Goal: Navigation & Orientation: Find specific page/section

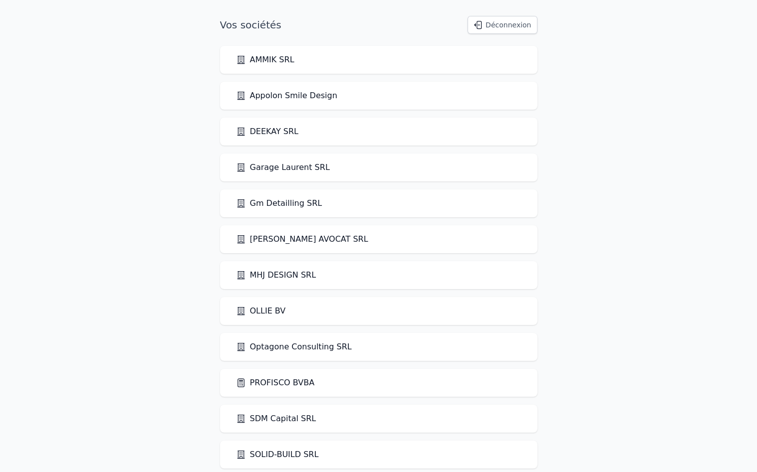
drag, startPoint x: 0, startPoint y: 0, endPoint x: 270, endPoint y: 383, distance: 468.4
click at [270, 383] on link "PROFISCO BVBA" at bounding box center [275, 383] width 79 height 12
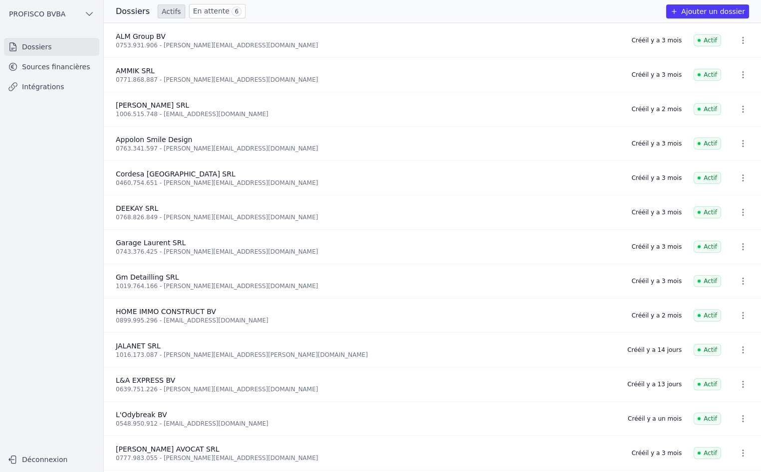
click at [49, 62] on link "Sources financières" at bounding box center [51, 67] width 95 height 18
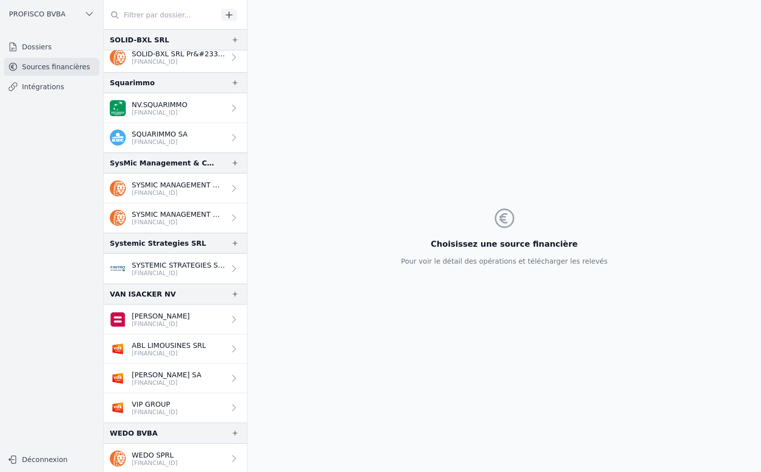
scroll to position [1772, 0]
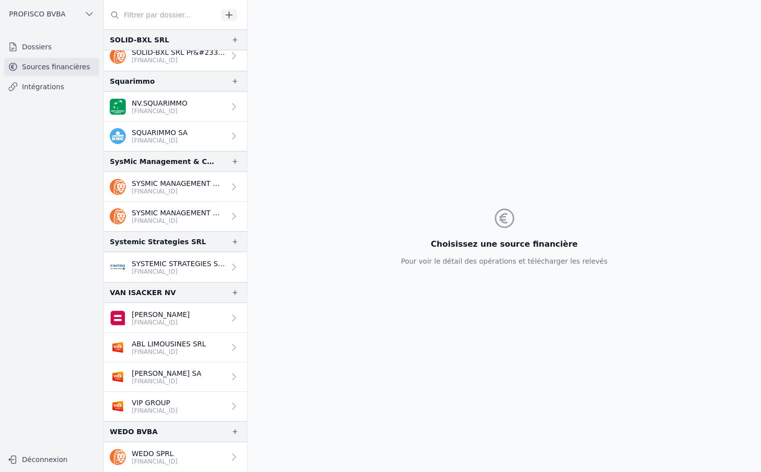
click at [166, 353] on p "[FINANCIAL_ID]" at bounding box center [169, 352] width 74 height 8
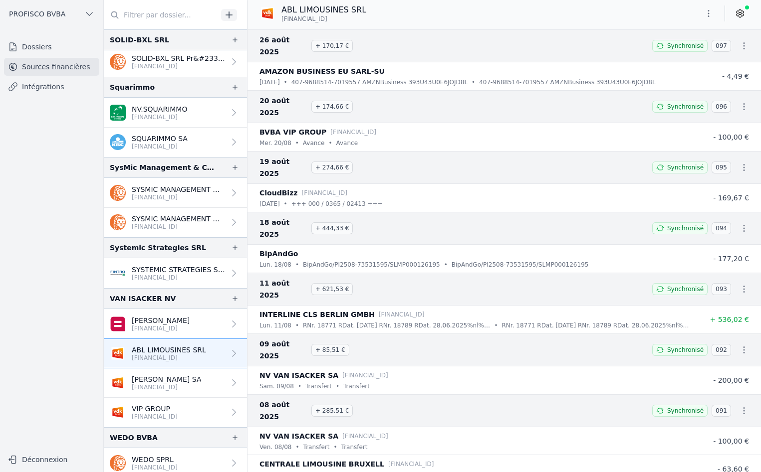
scroll to position [1772, 0]
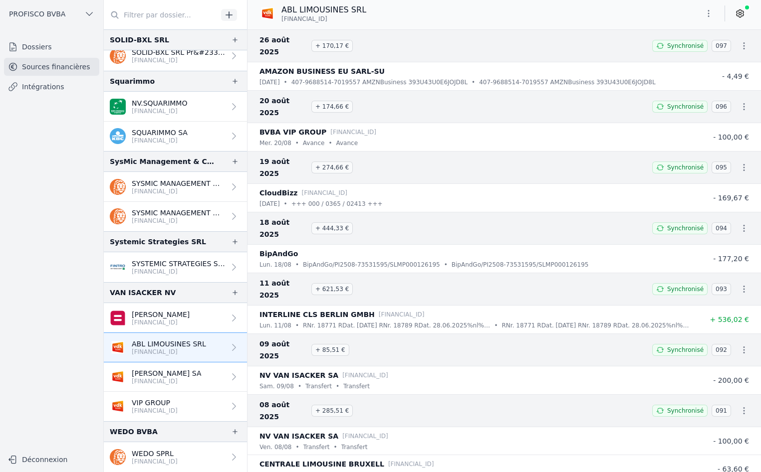
click at [0, 215] on div "PROFISCO BVBA Dossiers Sources financières Intégrations Déconnexion" at bounding box center [52, 236] width 104 height 472
click at [43, 49] on link "Dossiers" at bounding box center [51, 47] width 95 height 18
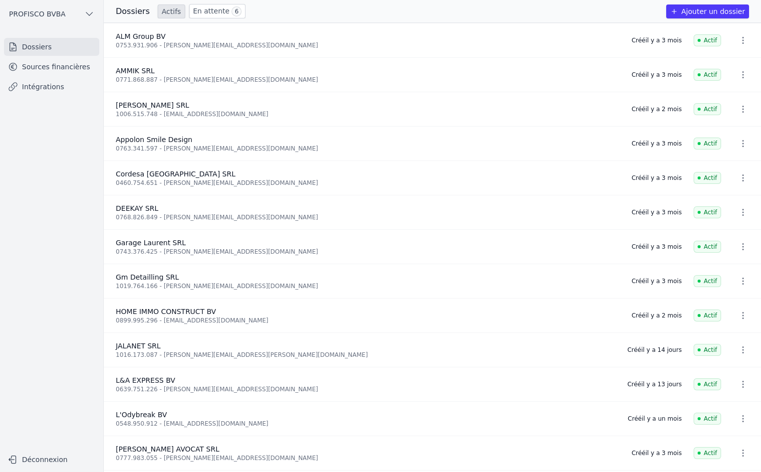
click at [200, 12] on link "En attente 6" at bounding box center [217, 11] width 56 height 14
